Goal: Task Accomplishment & Management: Manage account settings

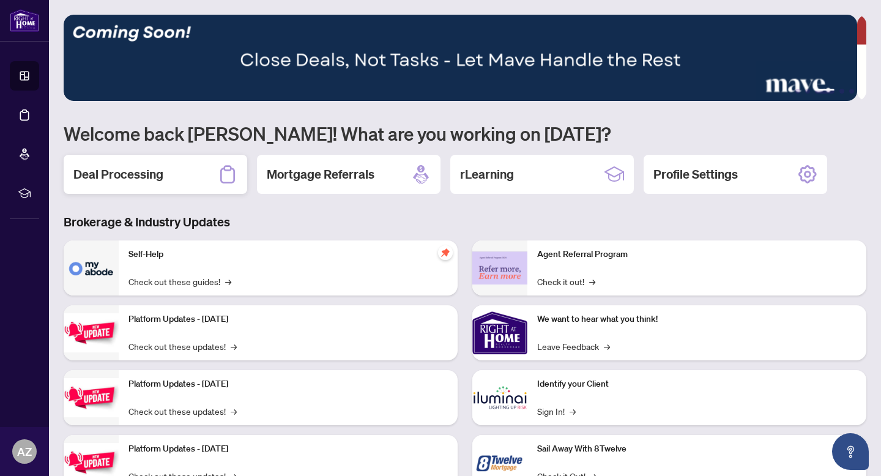
click at [223, 169] on icon at bounding box center [228, 175] width 20 height 20
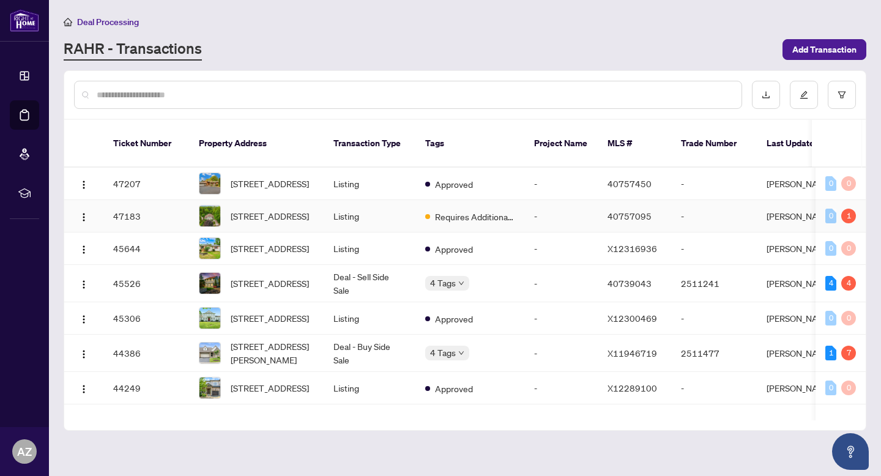
click at [382, 230] on td "Listing" at bounding box center [370, 216] width 92 height 32
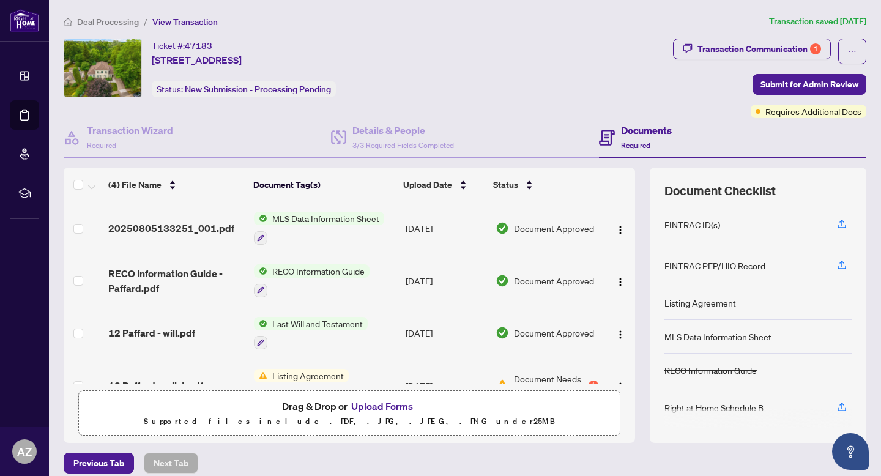
click at [94, 17] on span "Deal Processing" at bounding box center [108, 22] width 62 height 11
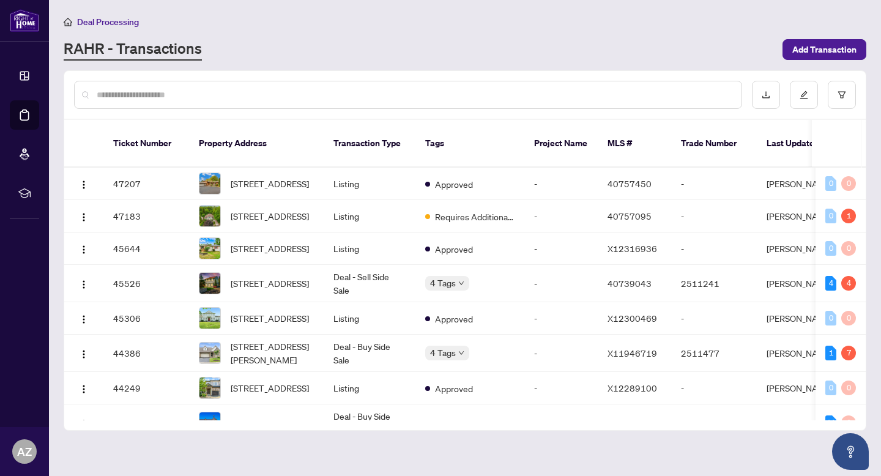
click at [193, 85] on div at bounding box center [408, 95] width 668 height 28
click at [188, 89] on input "text" at bounding box center [414, 94] width 635 height 13
type input "********"
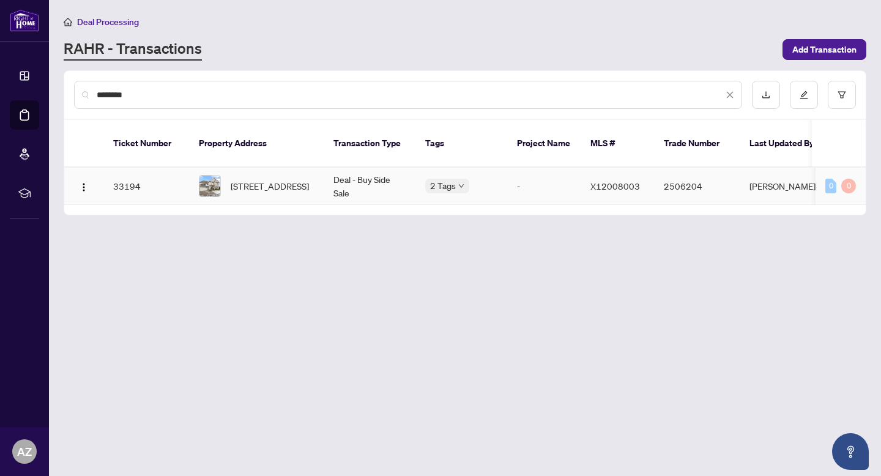
click at [376, 192] on td "Deal - Buy Side Sale" at bounding box center [370, 186] width 92 height 37
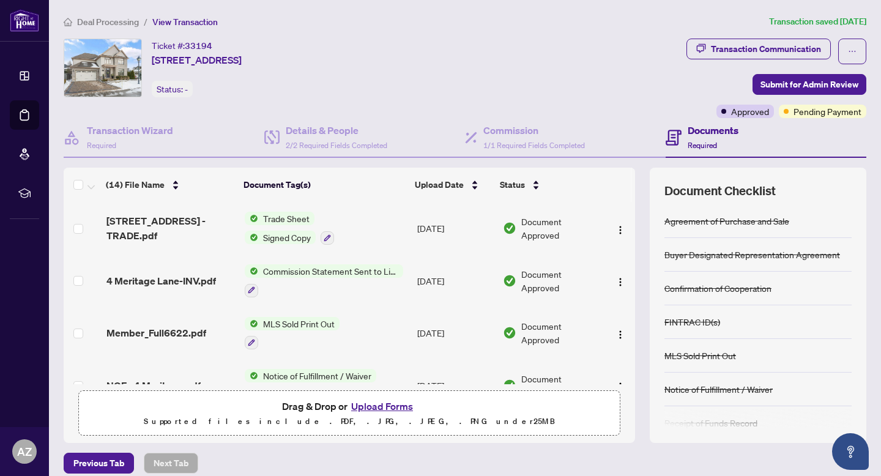
click at [103, 25] on span "Deal Processing" at bounding box center [108, 22] width 62 height 11
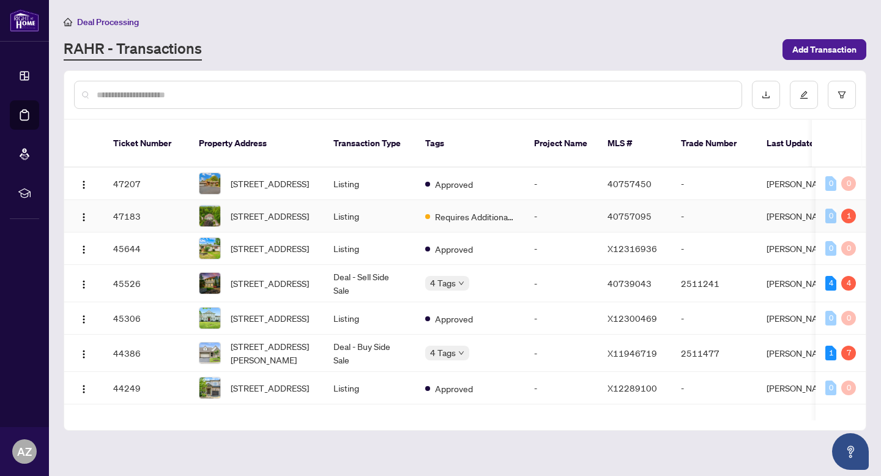
click at [484, 232] on td "Requires Additional Docs" at bounding box center [469, 216] width 109 height 32
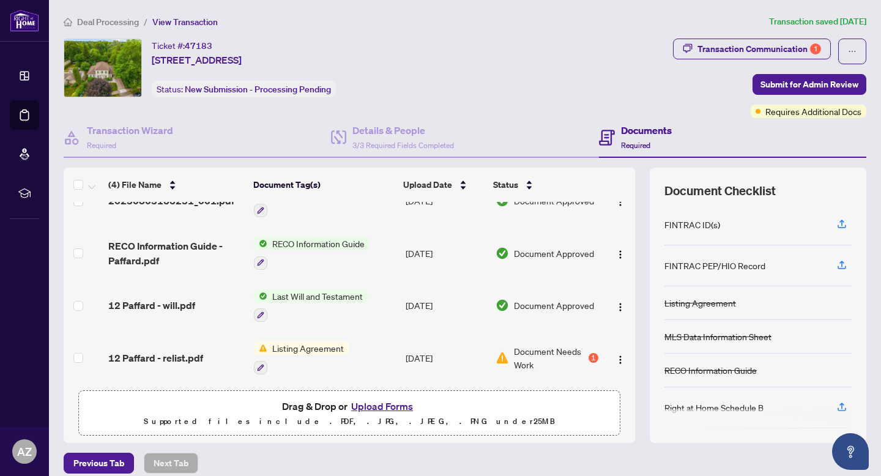
scroll to position [29, 0]
click at [565, 358] on span "Document Needs Work" at bounding box center [550, 357] width 72 height 27
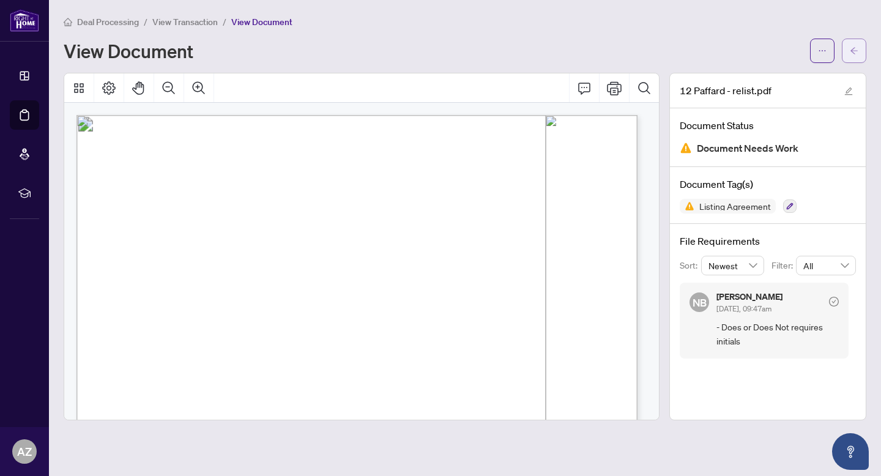
click at [858, 49] on icon "arrow-left" at bounding box center [854, 50] width 9 height 9
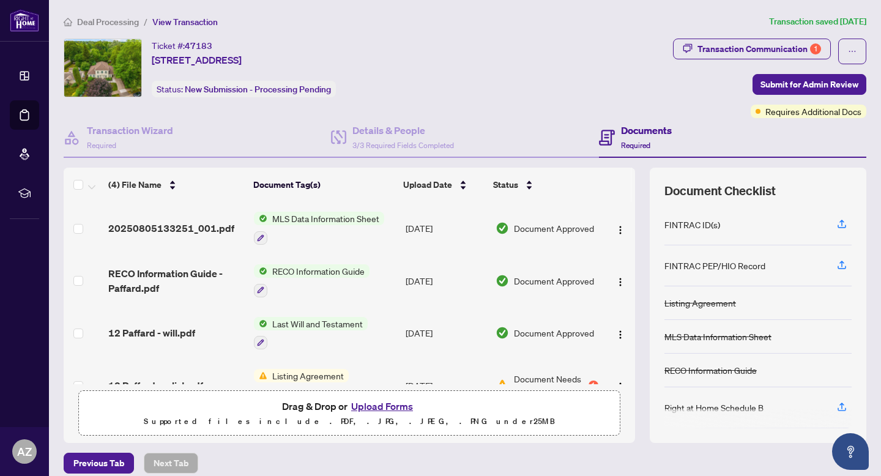
click at [125, 14] on main "Deal Processing / View Transaction Transaction saved [DATE] Ticket #: 47183 [ST…" at bounding box center [465, 238] width 832 height 476
click at [120, 22] on span "Deal Processing" at bounding box center [108, 22] width 62 height 11
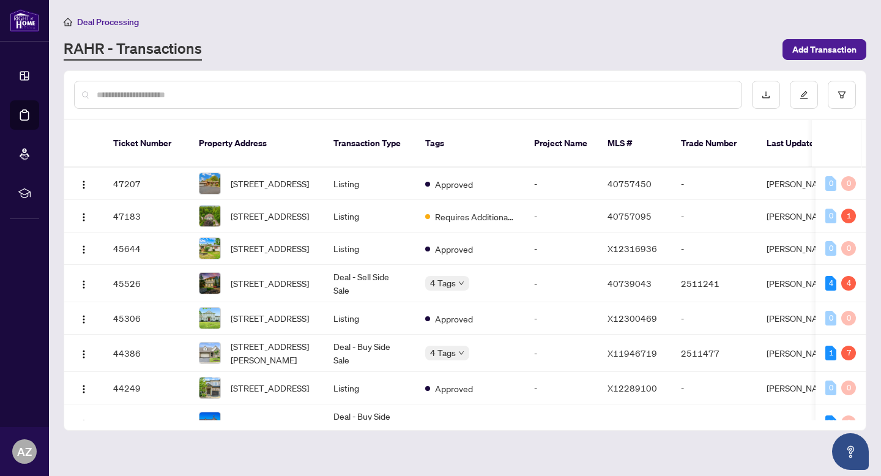
click at [150, 94] on input "text" at bounding box center [414, 94] width 635 height 13
type input "**********"
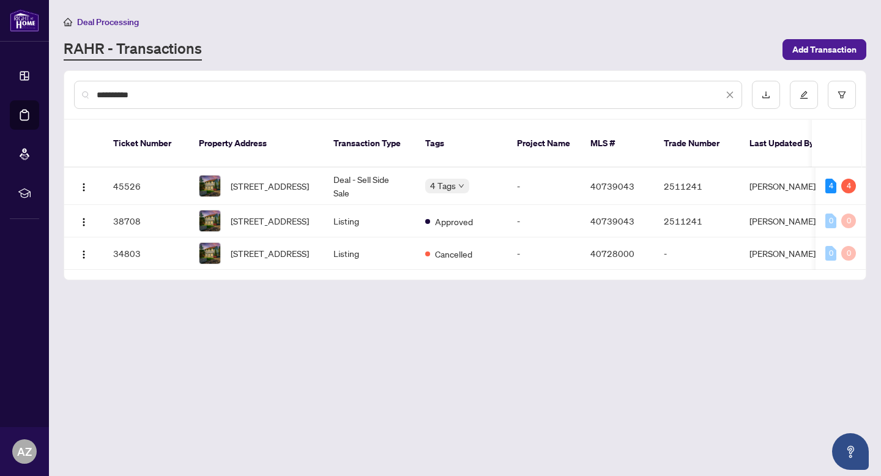
click at [734, 94] on div "**********" at bounding box center [408, 95] width 668 height 28
click at [732, 95] on icon "close" at bounding box center [729, 95] width 9 height 9
